Goal: Task Accomplishment & Management: Use online tool/utility

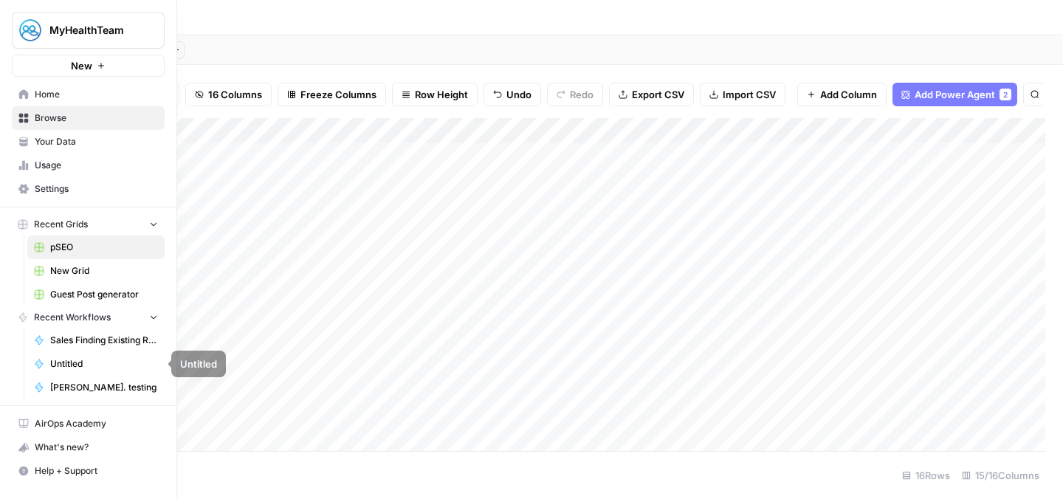
click at [97, 338] on span "Sales Finding Existing Relevant Content" at bounding box center [104, 340] width 108 height 13
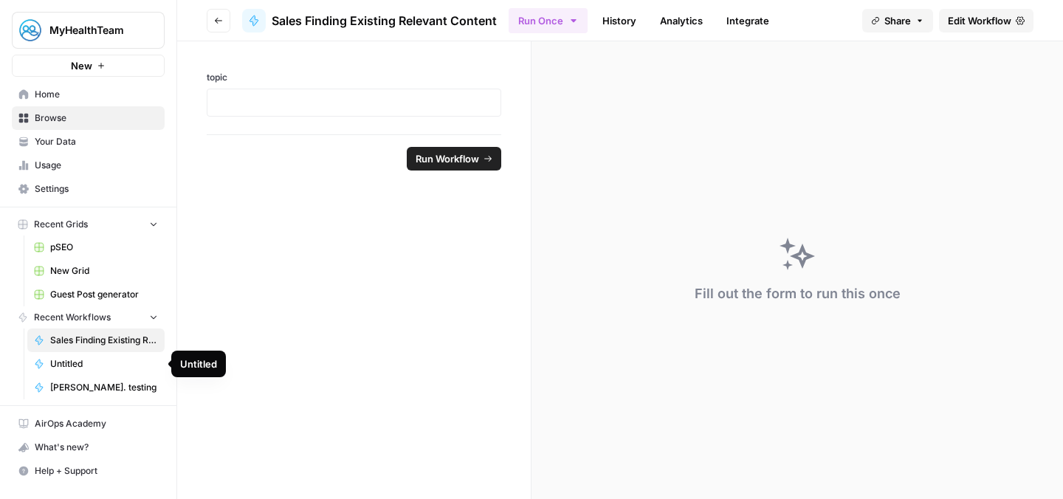
click at [95, 391] on span "[PERSON_NAME]. testing" at bounding box center [104, 387] width 108 height 13
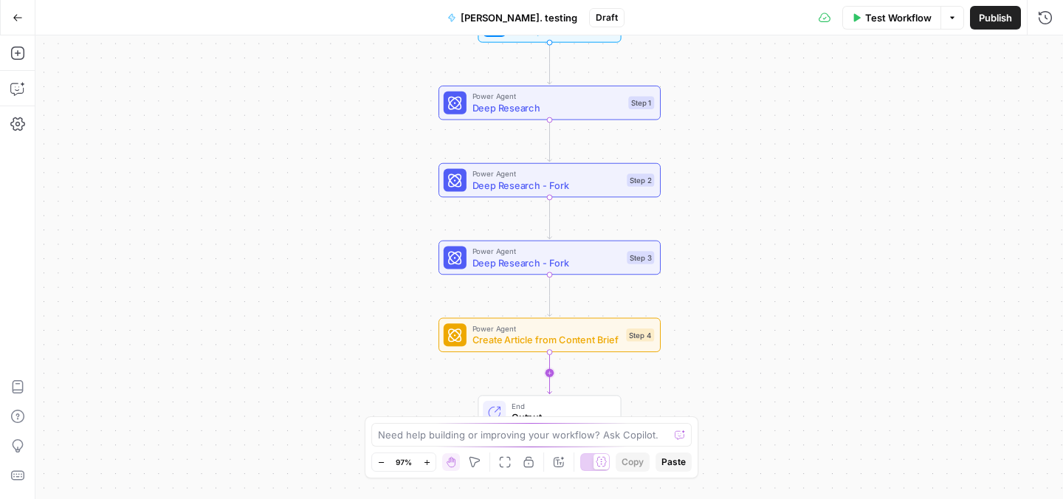
click at [548, 379] on icon "Edge from step_4 to end" at bounding box center [550, 372] width 4 height 41
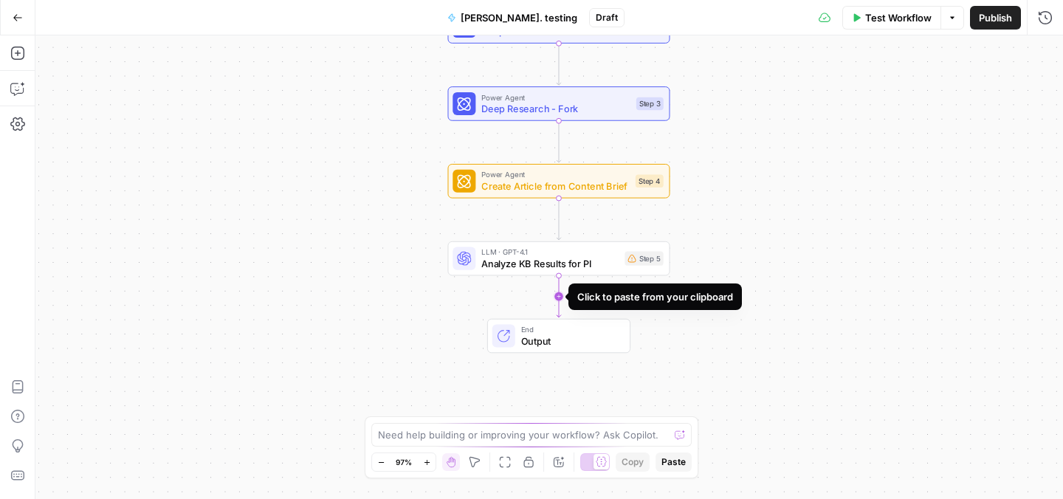
click at [558, 293] on icon "Edge from step_5 to end" at bounding box center [559, 295] width 4 height 41
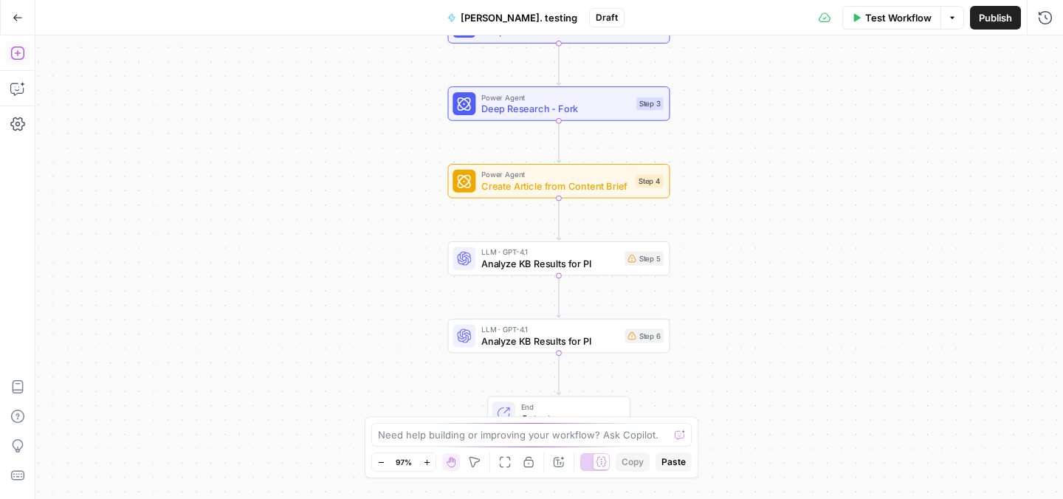
click at [16, 56] on icon "button" at bounding box center [17, 53] width 15 height 15
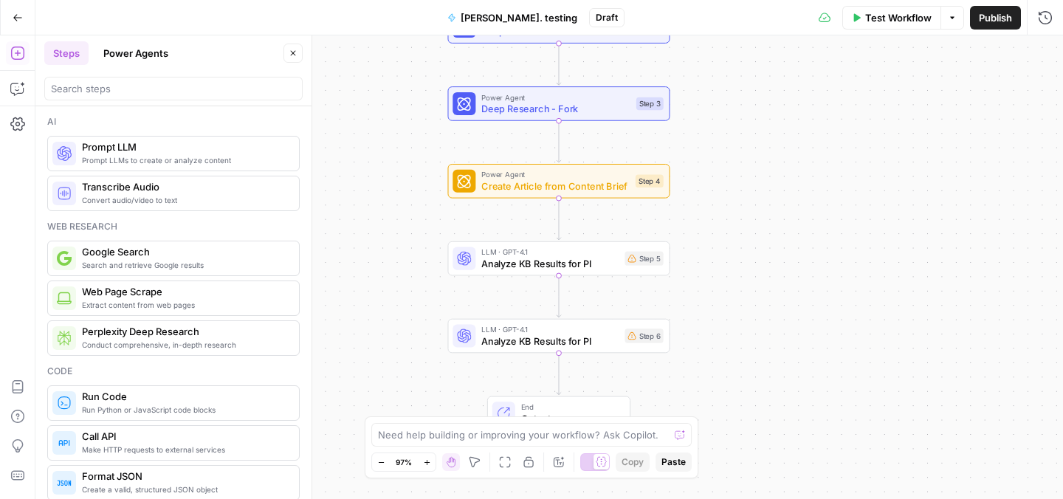
click at [141, 58] on button "Power Agents" at bounding box center [136, 53] width 83 height 24
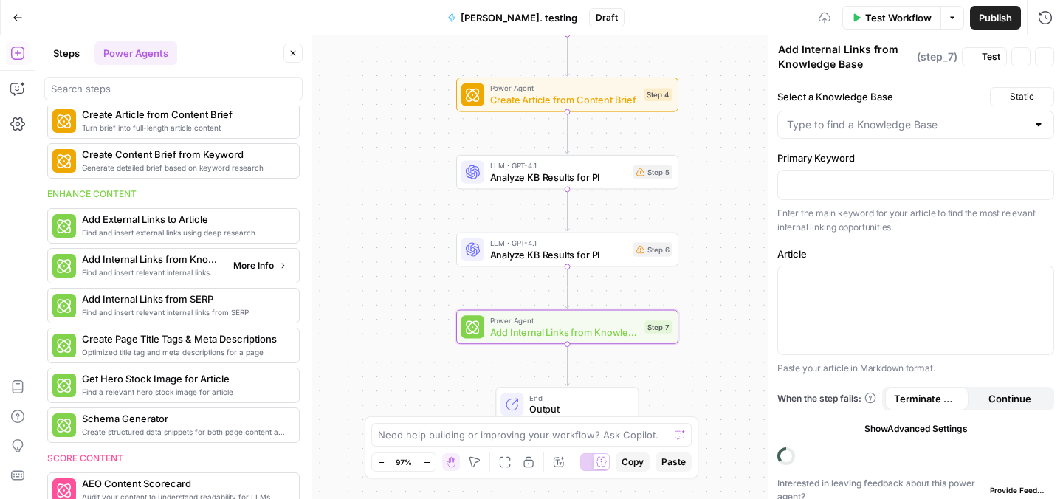
scroll to position [258, 0]
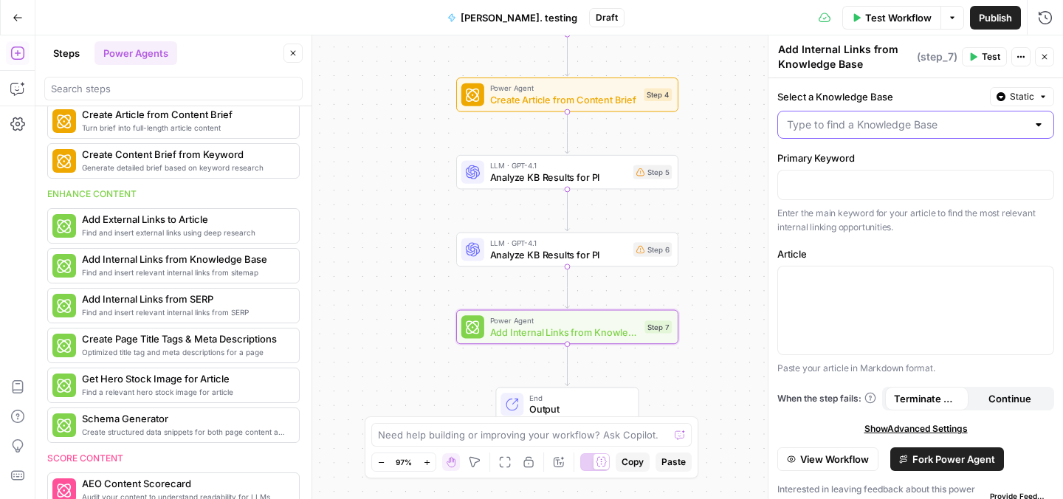
click at [921, 121] on input "Select a Knowledge Base" at bounding box center [907, 124] width 240 height 15
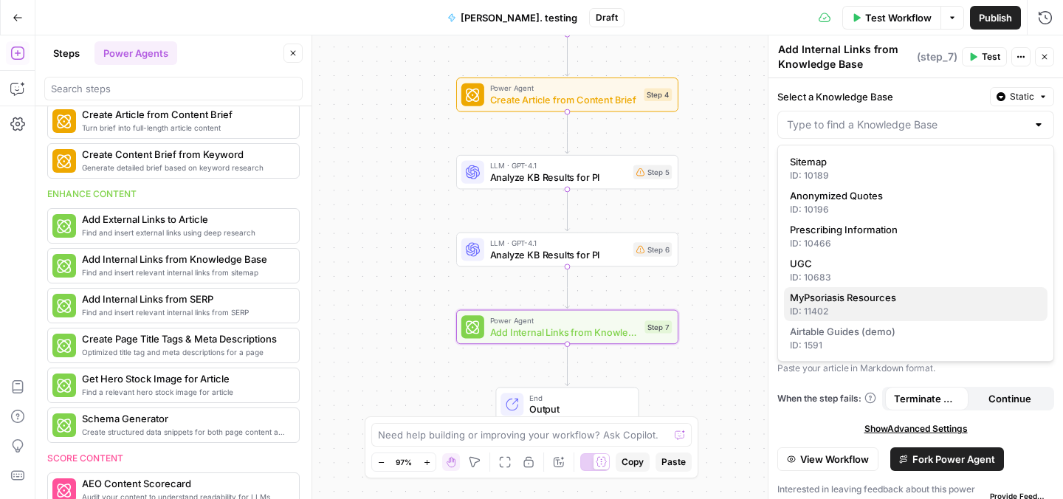
click at [863, 304] on span "MyPsoriasis Resources" at bounding box center [913, 297] width 246 height 15
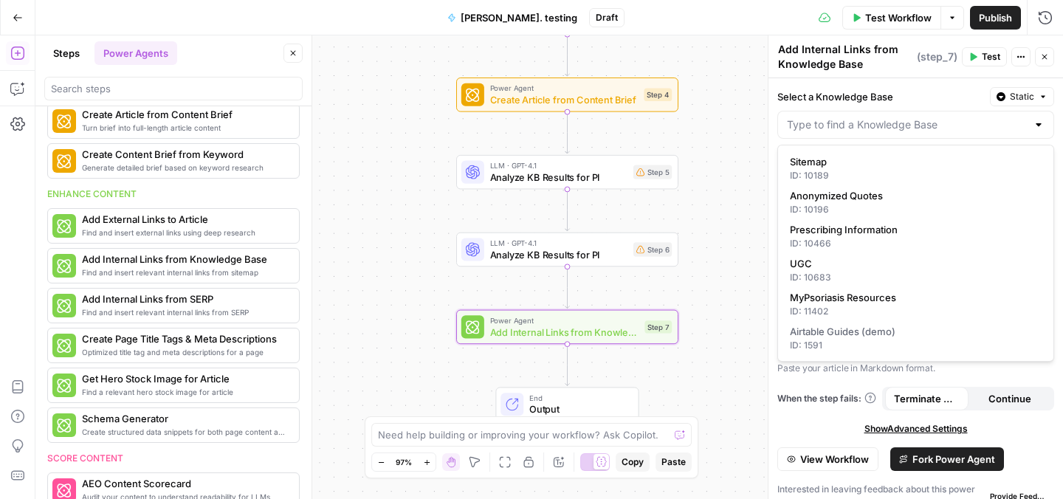
type input "MyPsoriasis Resources"
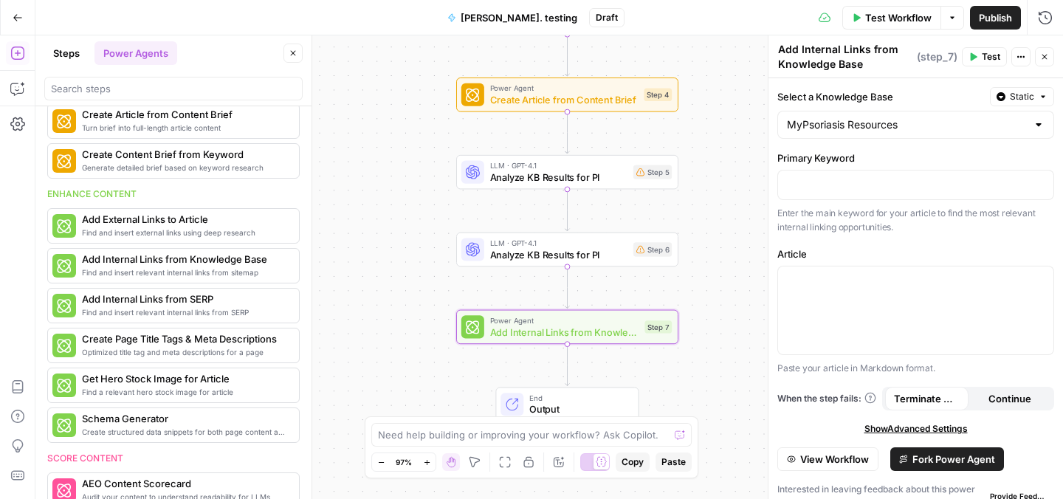
click at [841, 167] on div "Primary Keyword “/” to reference Variables Menu Enter the main keyword for your…" at bounding box center [915, 193] width 277 height 84
click at [836, 182] on p at bounding box center [916, 183] width 258 height 15
click at [890, 188] on p at bounding box center [916, 183] width 258 height 15
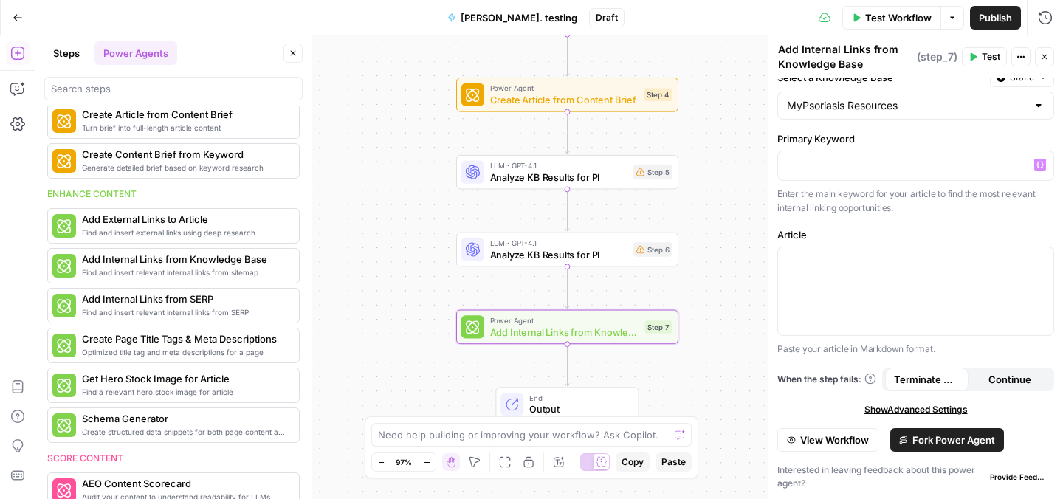
click at [543, 320] on span "Power Agent" at bounding box center [564, 321] width 149 height 12
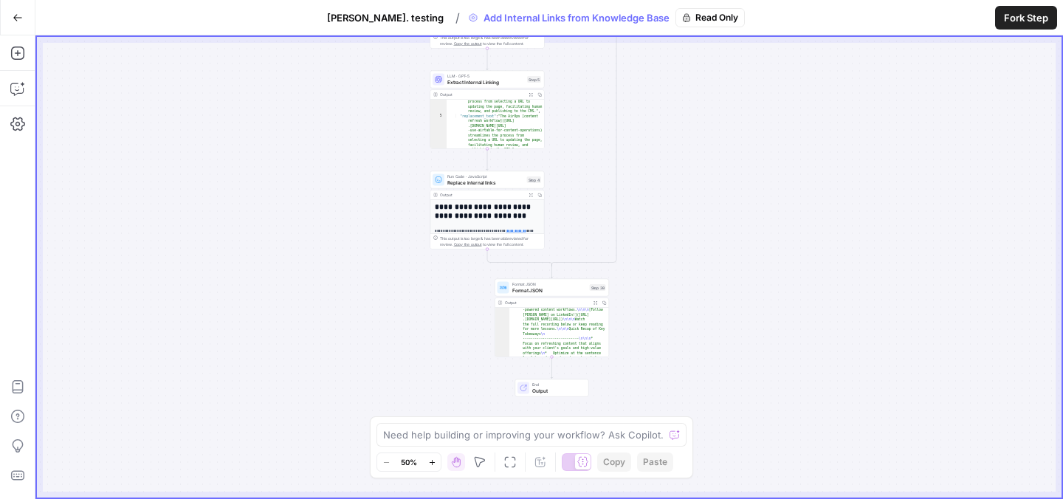
scroll to position [100, 0]
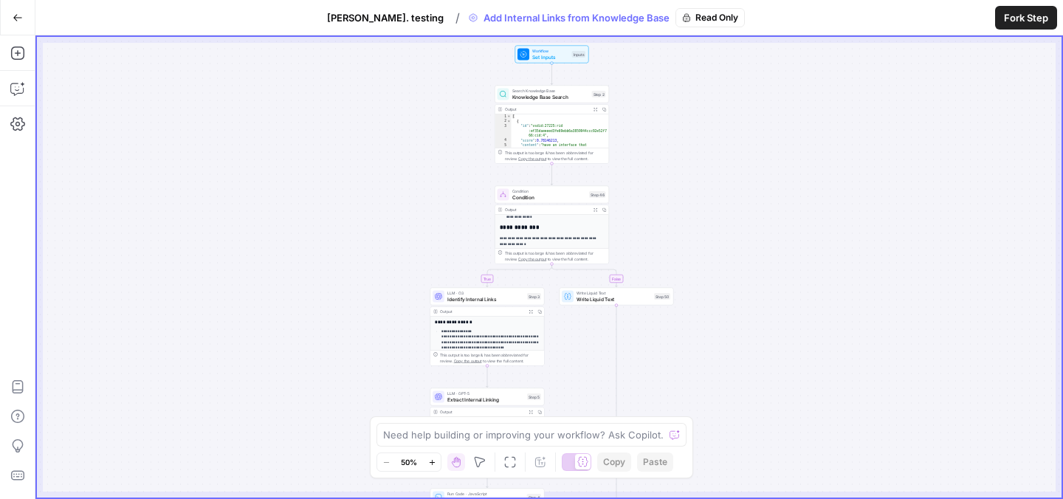
click at [396, 15] on span "[PERSON_NAME]. testing" at bounding box center [385, 17] width 117 height 15
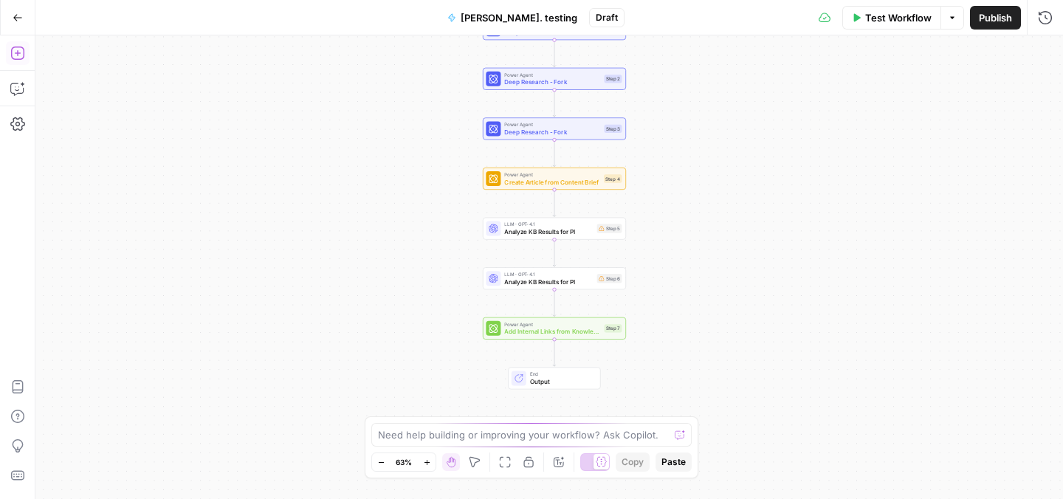
click at [22, 52] on icon "button" at bounding box center [17, 53] width 15 height 15
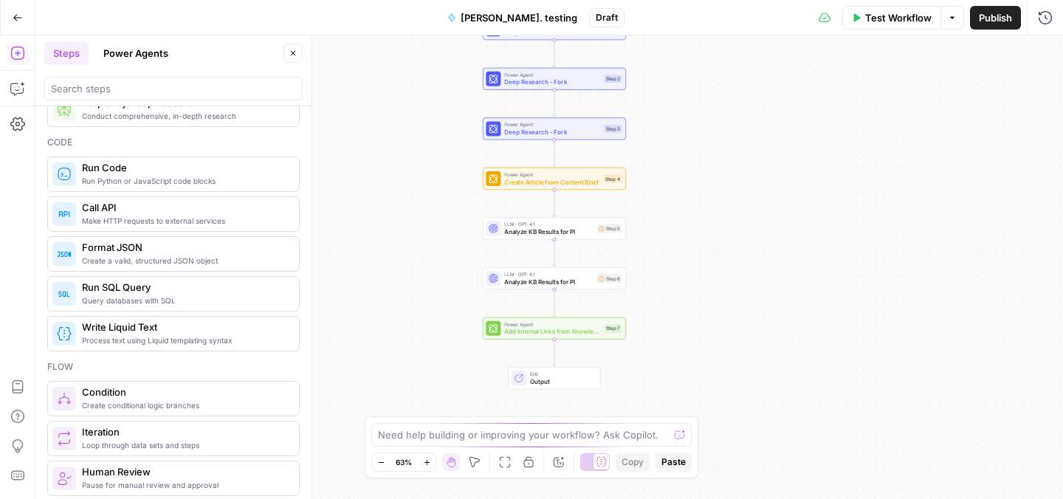
scroll to position [244, 0]
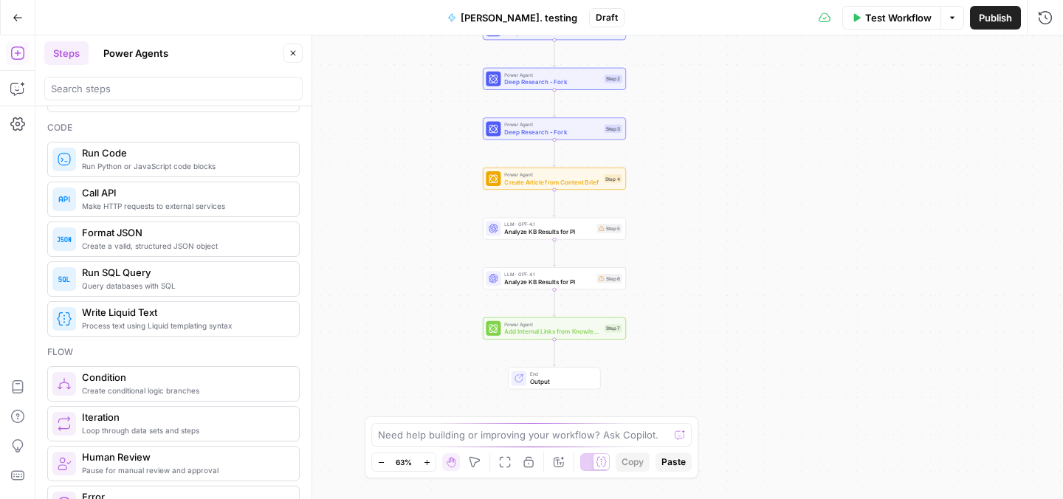
click at [136, 47] on button "Power Agents" at bounding box center [136, 53] width 83 height 24
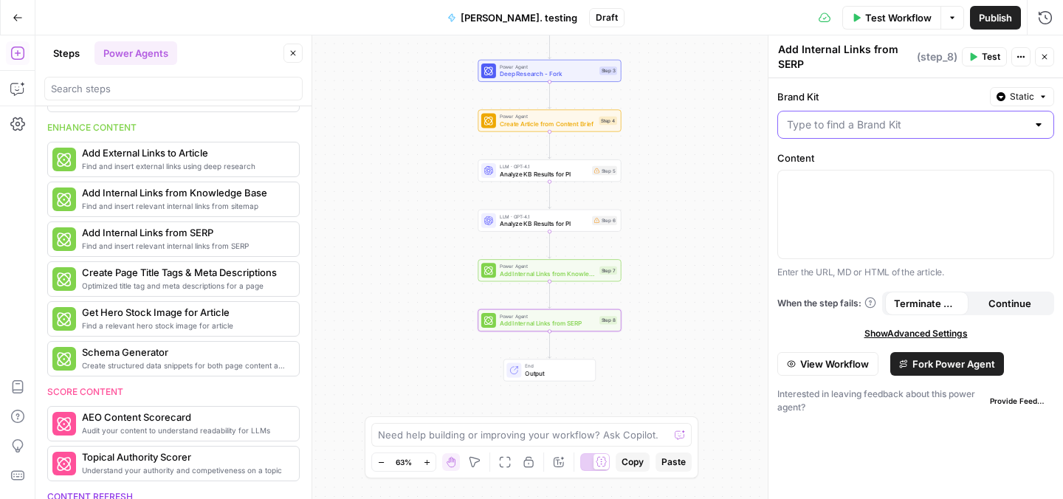
click at [887, 126] on input "Brand Kit" at bounding box center [907, 124] width 240 height 15
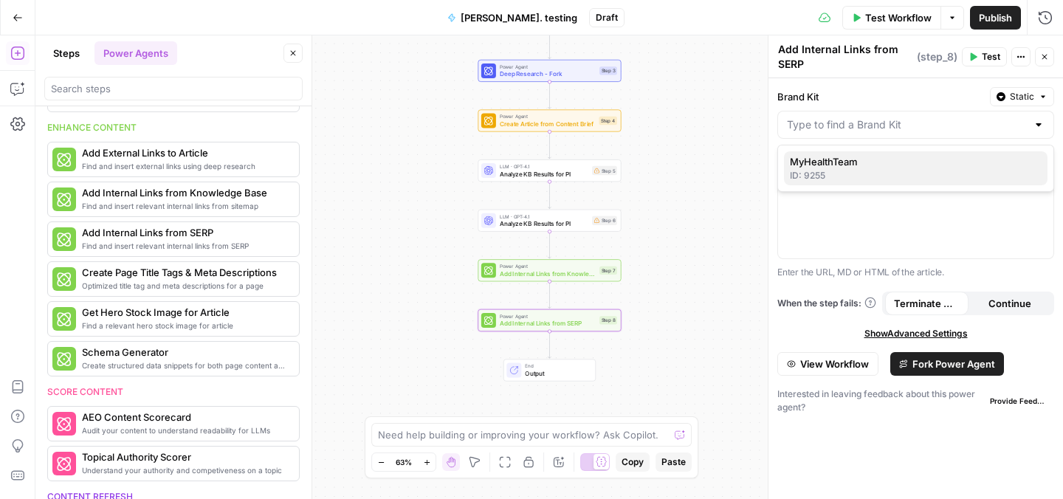
click at [853, 171] on div "ID: 9255" at bounding box center [916, 175] width 252 height 13
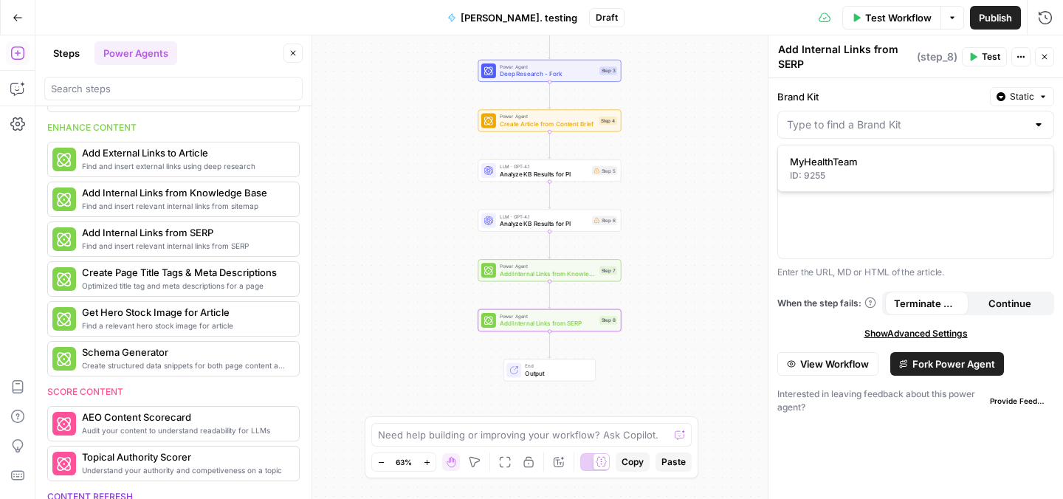
type input "MyHealthTeam"
click at [869, 194] on div at bounding box center [915, 215] width 275 height 88
